Goal: Task Accomplishment & Management: Manage account settings

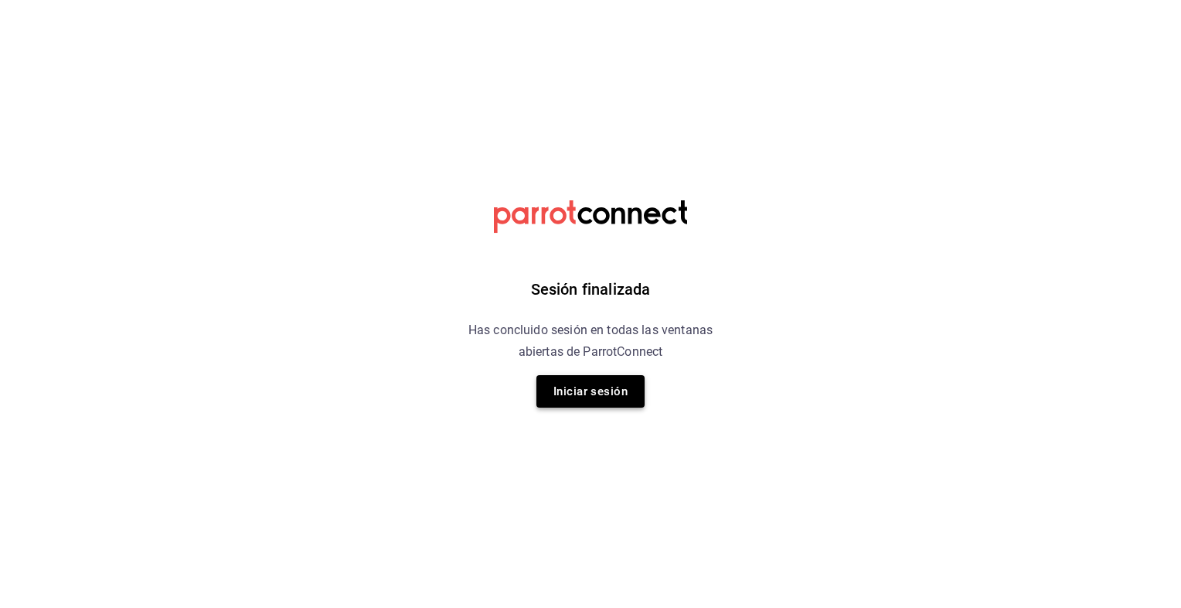
click at [581, 391] on button "Iniciar sesión" at bounding box center [591, 391] width 108 height 32
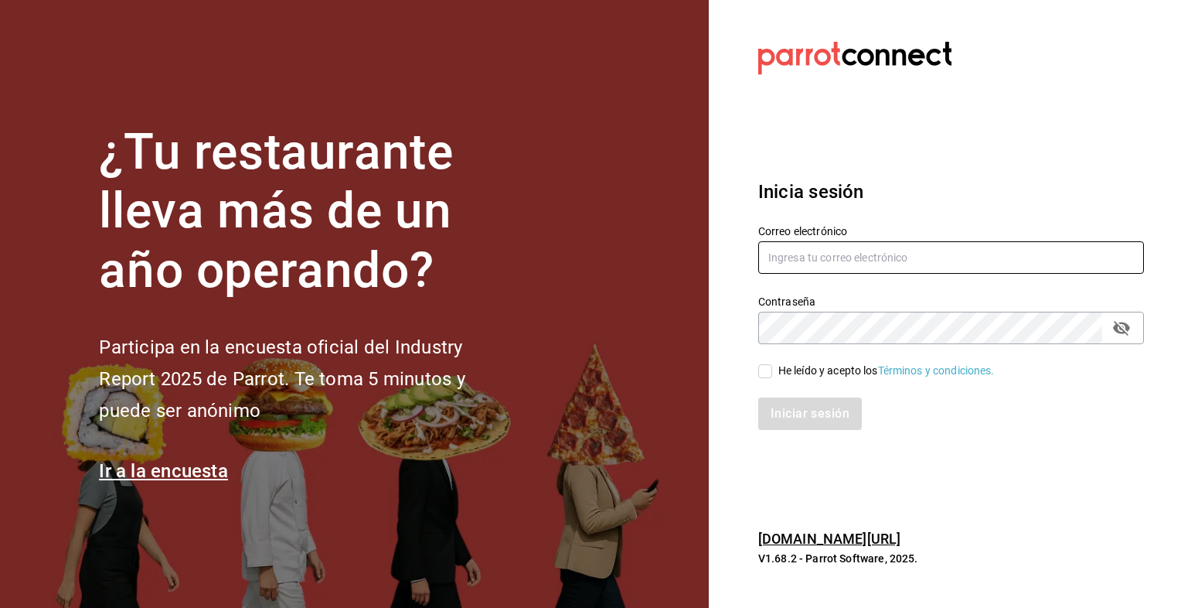
type input "zemogal@yahoo.com"
click at [768, 370] on input "He leído y acepto los Términos y condiciones." at bounding box center [766, 371] width 14 height 14
checkbox input "true"
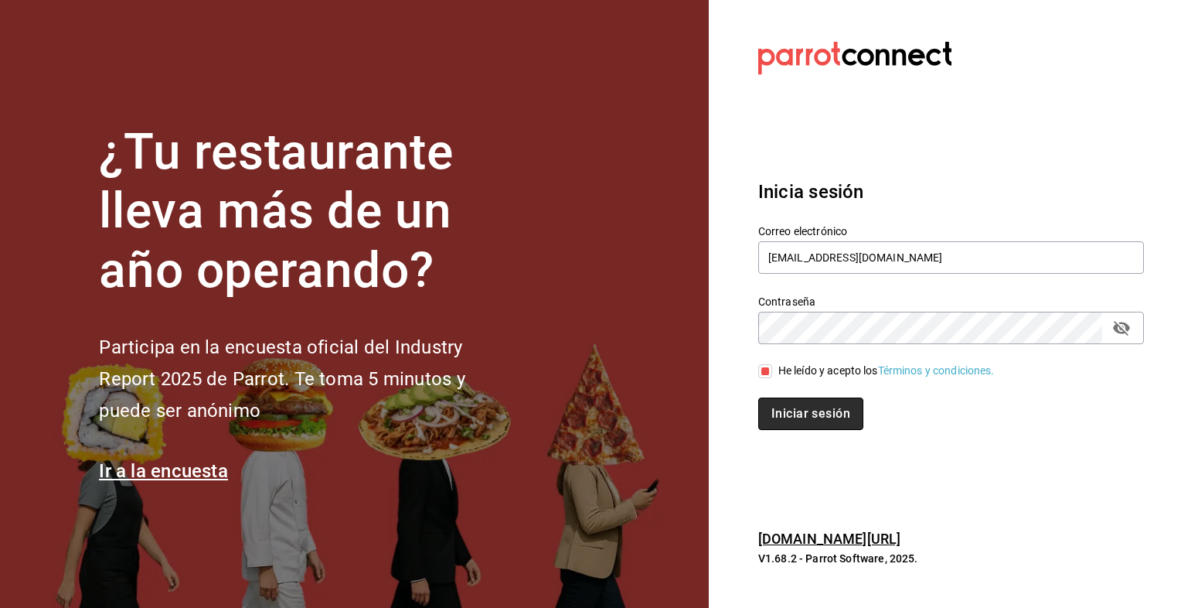
click at [810, 418] on button "Iniciar sesión" at bounding box center [811, 413] width 105 height 32
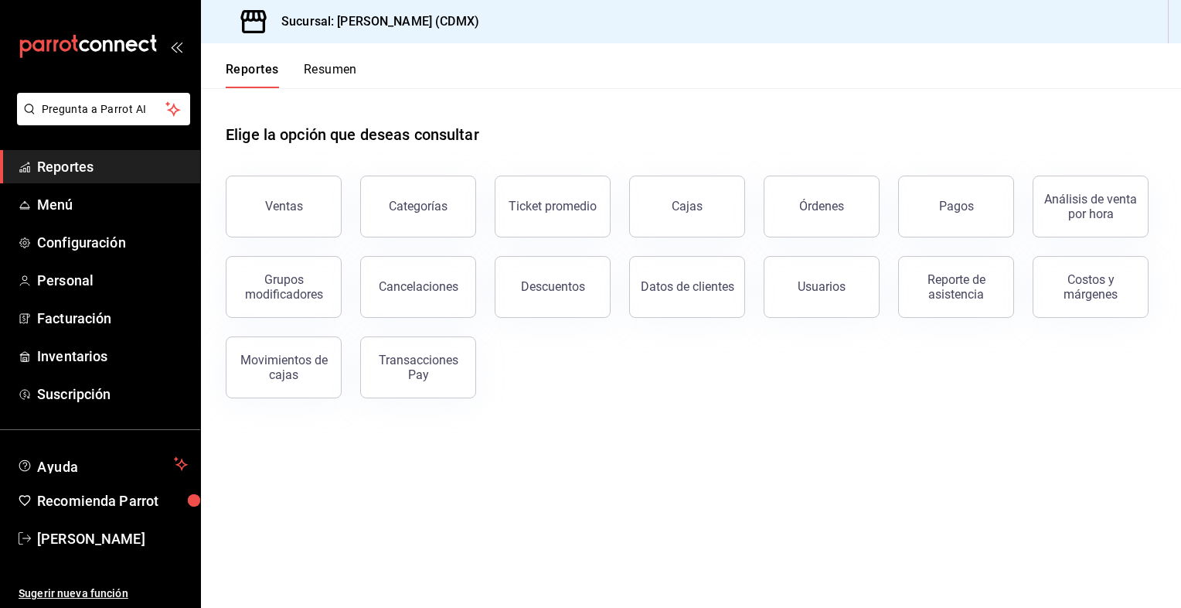
click at [325, 66] on button "Resumen" at bounding box center [330, 75] width 53 height 26
